Goal: Information Seeking & Learning: Learn about a topic

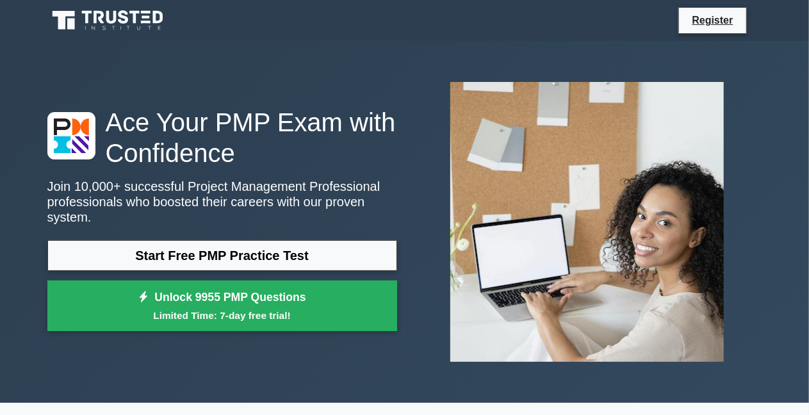
click at [211, 256] on link "Start Free PMP Practice Test" at bounding box center [222, 255] width 350 height 31
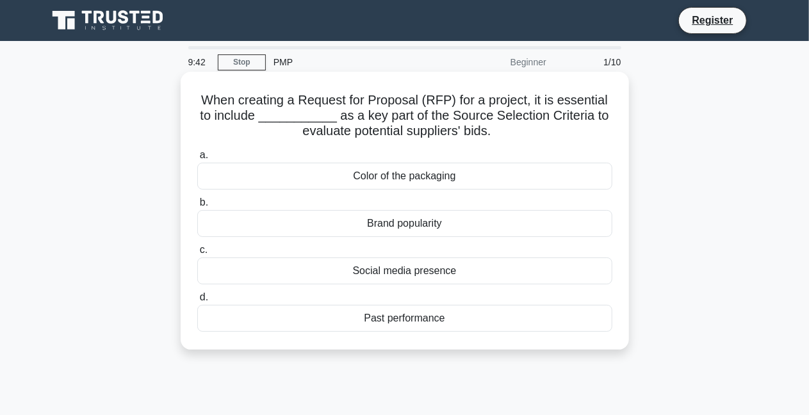
click at [418, 320] on div "Past performance" at bounding box center [404, 318] width 415 height 27
click at [197, 302] on input "d. Past performance" at bounding box center [197, 298] width 0 height 8
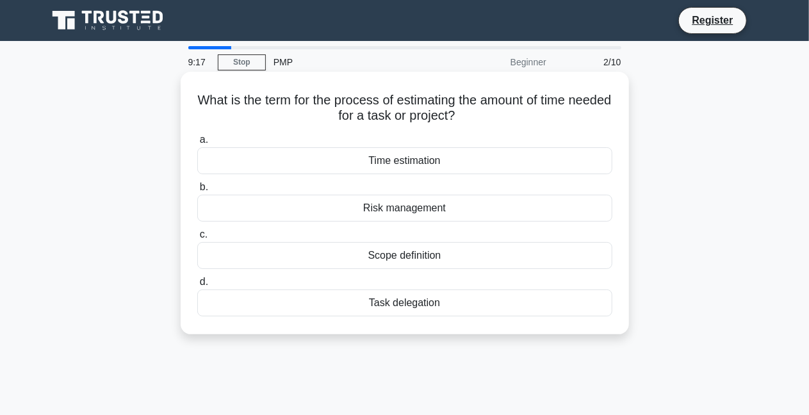
click at [343, 302] on div "Task delegation" at bounding box center [404, 303] width 415 height 27
click at [197, 286] on input "d. Task delegation" at bounding box center [197, 282] width 0 height 8
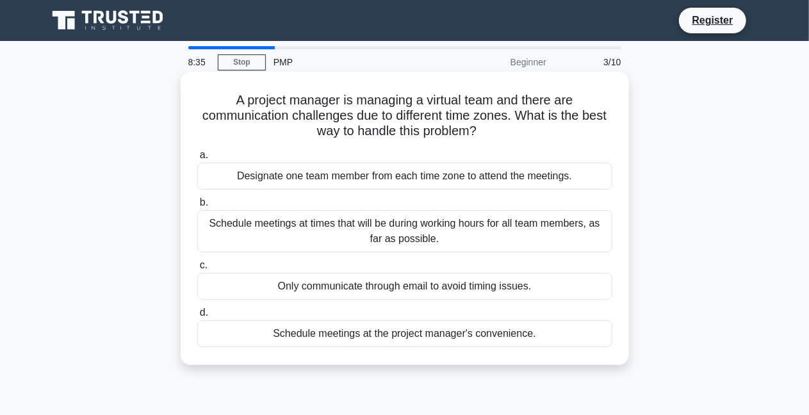
click at [341, 175] on div "Designate one team member from each time zone to attend the meetings." at bounding box center [404, 176] width 415 height 27
click at [197, 160] on input "a. Designate one team member from each time zone to attend the meetings." at bounding box center [197, 155] width 0 height 8
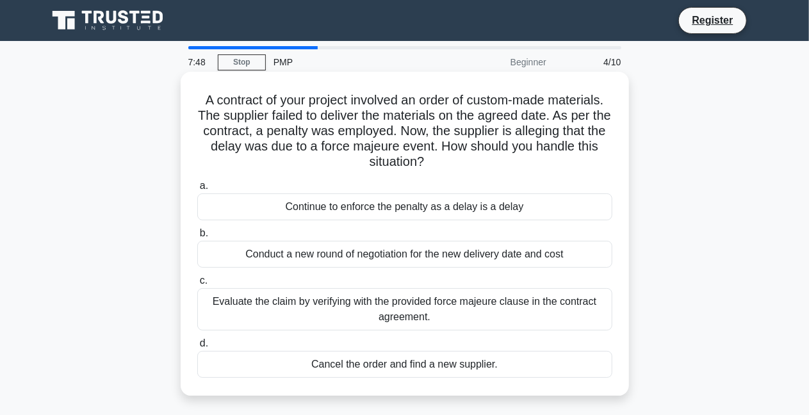
click at [367, 315] on div "Evaluate the claim by verifying with the provided force majeure clause in the c…" at bounding box center [404, 309] width 415 height 42
click at [197, 285] on input "c. Evaluate the claim by verifying with the provided force majeure clause in th…" at bounding box center [197, 281] width 0 height 8
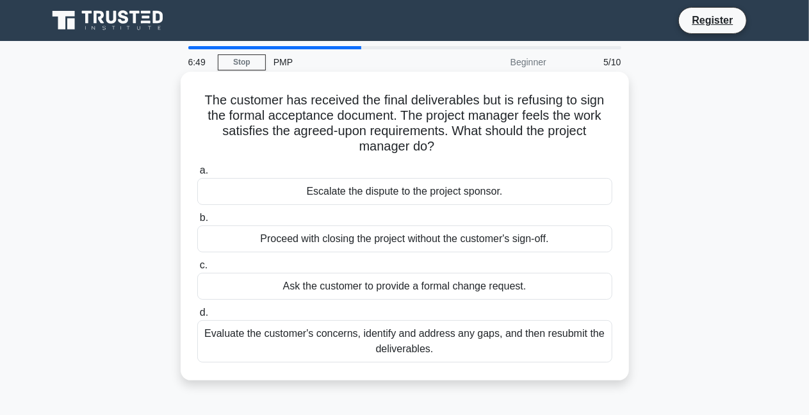
click at [257, 351] on div "Evaluate the customer's concerns, identify and address any gaps, and then resub…" at bounding box center [404, 341] width 415 height 42
click at [197, 317] on input "d. Evaluate the customer's concerns, identify and address any gaps, and then re…" at bounding box center [197, 313] width 0 height 8
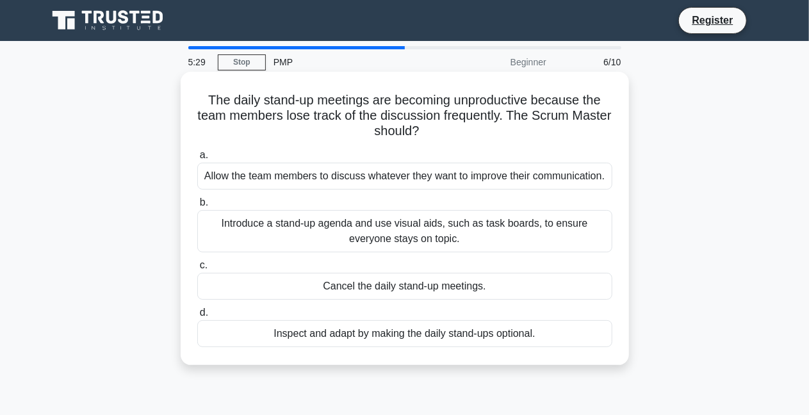
click at [263, 339] on div "Inspect and adapt by making the daily stand-ups optional." at bounding box center [404, 333] width 415 height 27
click at [197, 317] on input "d. Inspect and adapt by making the daily stand-ups optional." at bounding box center [197, 313] width 0 height 8
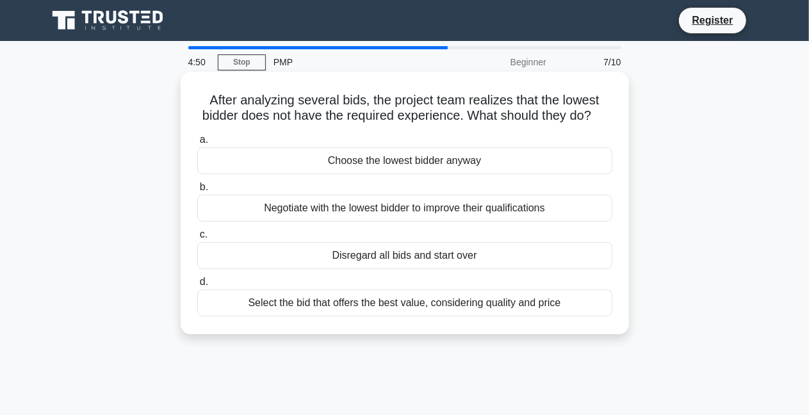
click at [401, 268] on div "Disregard all bids and start over" at bounding box center [404, 255] width 415 height 27
click at [197, 239] on input "c. Disregard all bids and start over" at bounding box center [197, 235] width 0 height 8
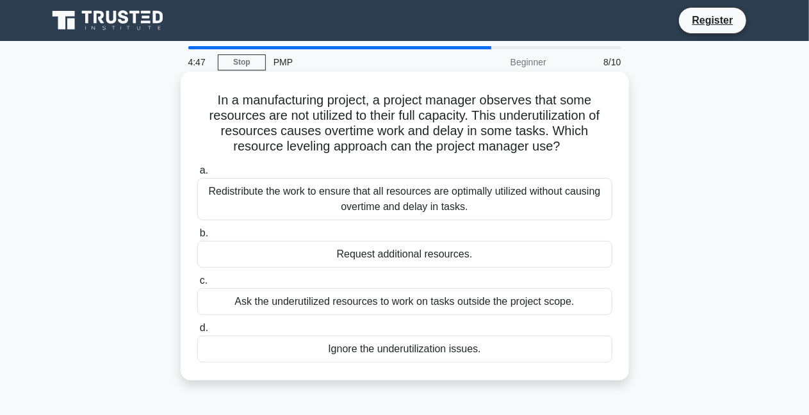
click at [401, 204] on div "Redistribute the work to ensure that all resources are optimally utilized witho…" at bounding box center [404, 199] width 415 height 42
click at [197, 175] on input "a. Redistribute the work to ensure that all resources are optimally utilized wi…" at bounding box center [197, 171] width 0 height 8
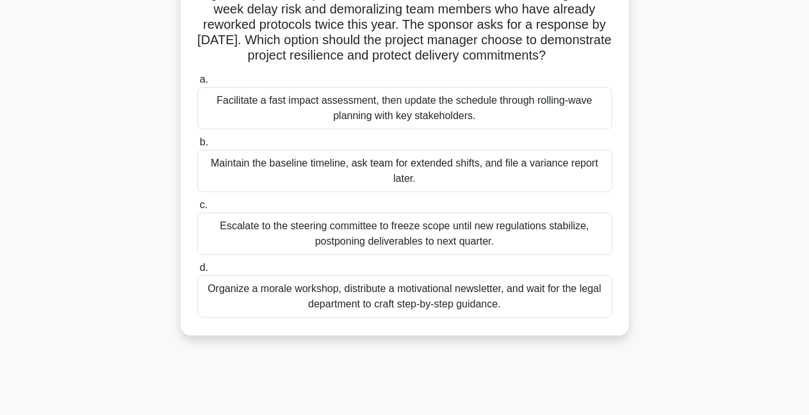
scroll to position [122, 0]
click at [271, 314] on div "Organize a morale workshop, distribute a motivational newsletter, and wait for …" at bounding box center [404, 296] width 415 height 42
click at [197, 272] on input "d. Organize a morale workshop, distribute a motivational newsletter, and wait f…" at bounding box center [197, 267] width 0 height 8
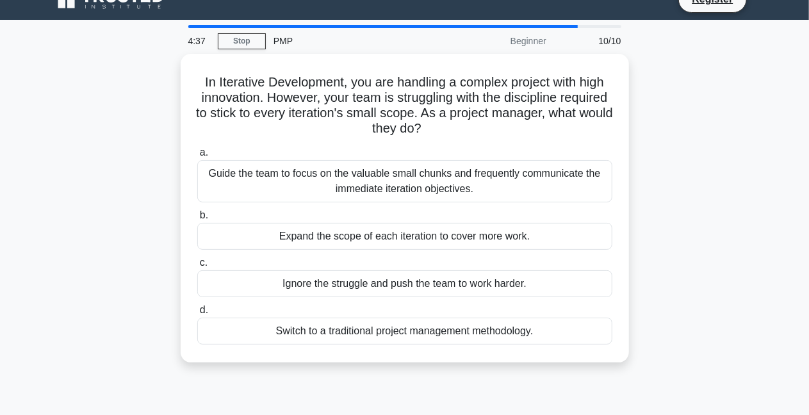
scroll to position [0, 0]
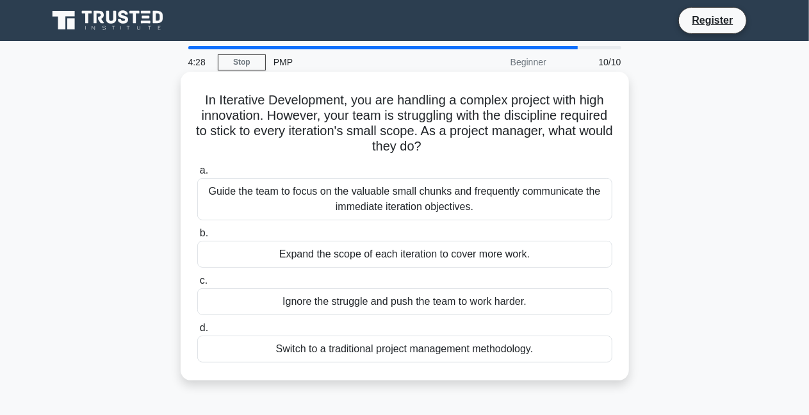
click at [380, 255] on div "Expand the scope of each iteration to cover more work." at bounding box center [404, 254] width 415 height 27
click at [197, 238] on input "b. Expand the scope of each iteration to cover more work." at bounding box center [197, 233] width 0 height 8
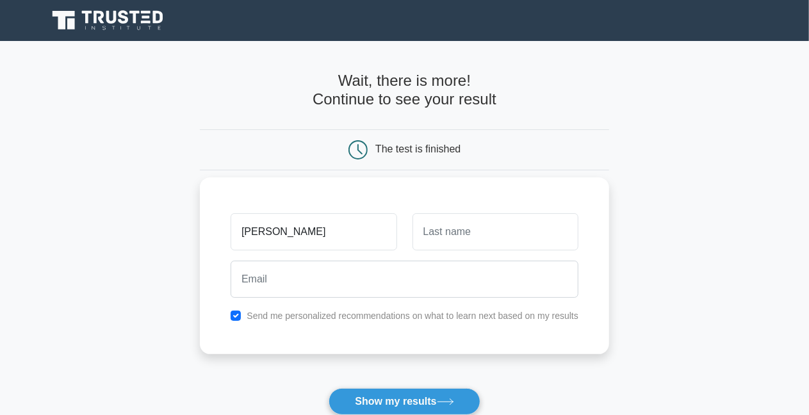
type input "nadine"
click at [438, 249] on input "text" at bounding box center [496, 231] width 166 height 37
type input "kajuga"
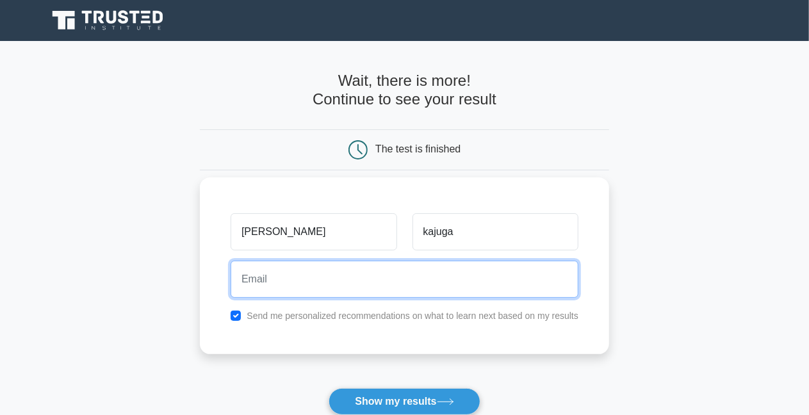
click at [388, 288] on input "email" at bounding box center [405, 279] width 348 height 37
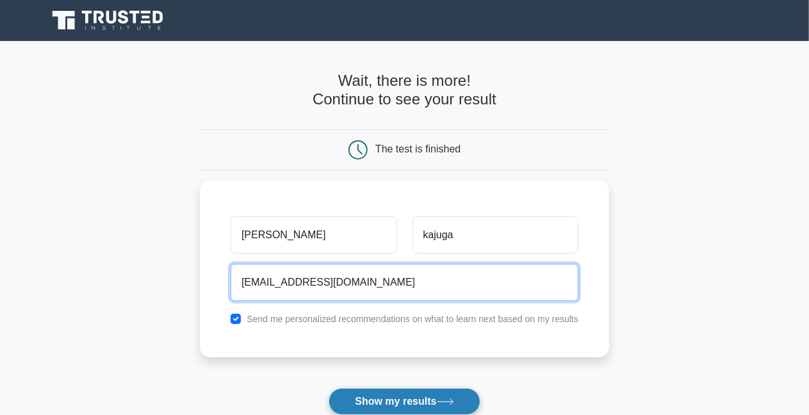
type input "nadinekajuga@wolis.net"
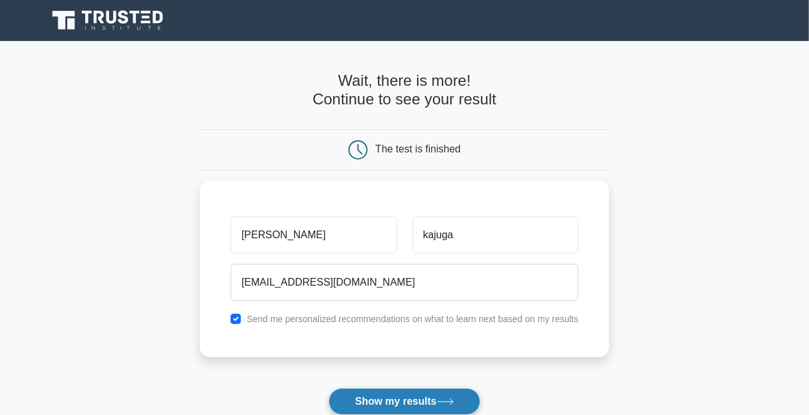
click at [381, 405] on button "Show my results" at bounding box center [404, 401] width 151 height 27
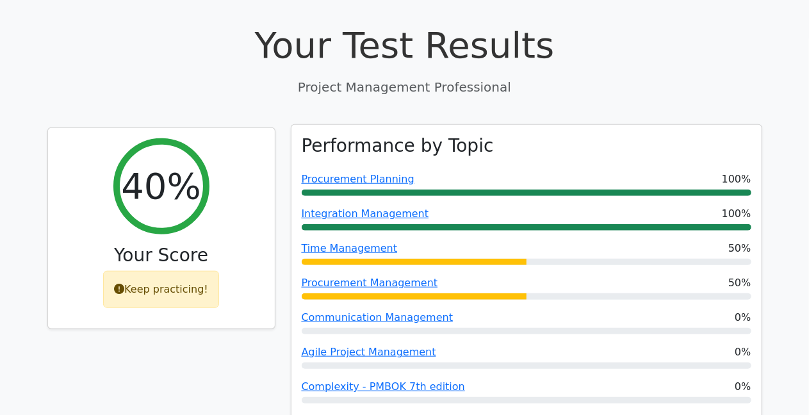
scroll to position [449, 0]
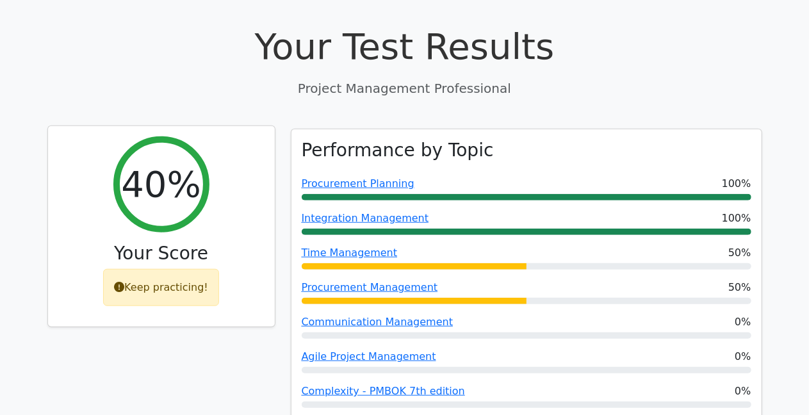
click at [157, 269] on div "Keep practicing!" at bounding box center [161, 287] width 116 height 37
click at [187, 269] on div "Keep practicing!" at bounding box center [161, 287] width 116 height 37
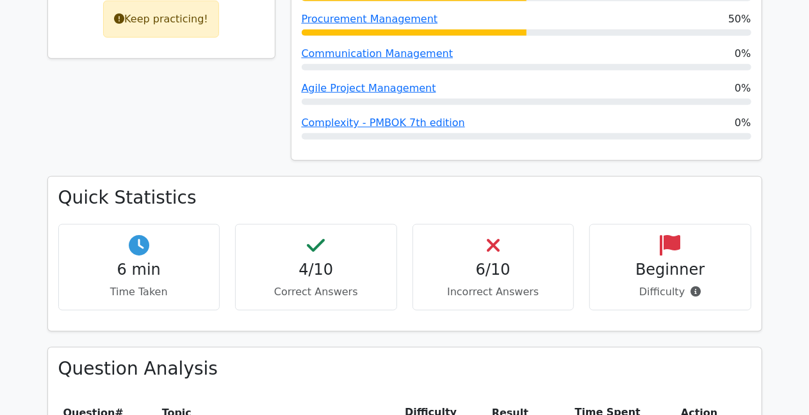
scroll to position [718, 0]
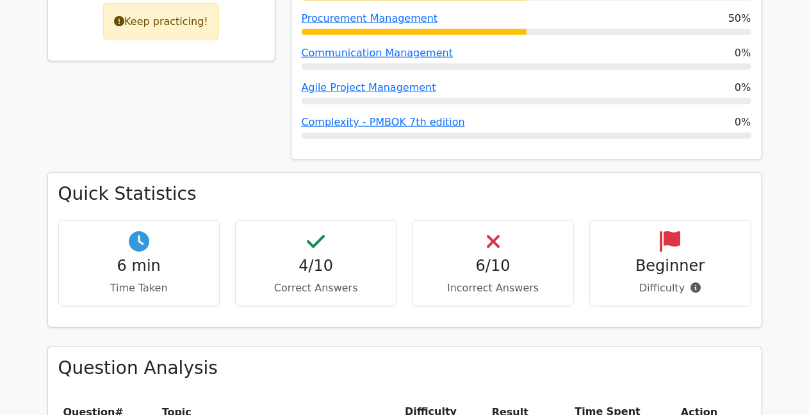
click at [643, 281] on p "Difficulty" at bounding box center [671, 288] width 140 height 15
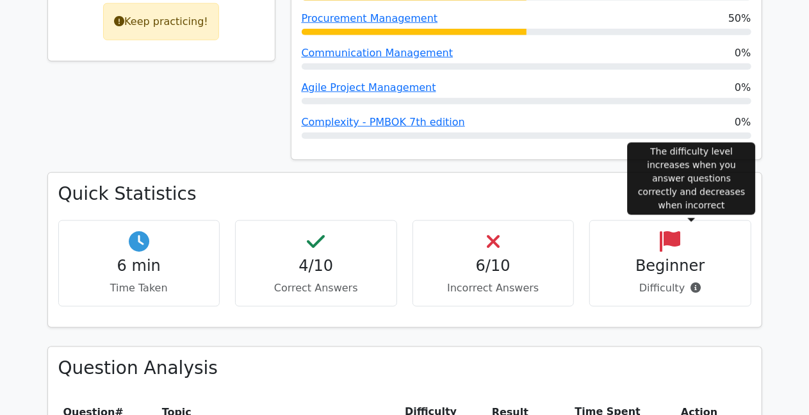
click at [691, 283] on icon at bounding box center [696, 288] width 10 height 10
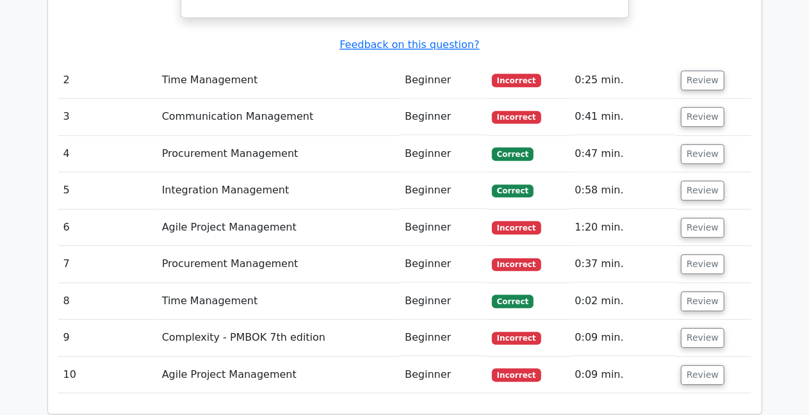
scroll to position [1741, 0]
